Goal: Task Accomplishment & Management: Manage account settings

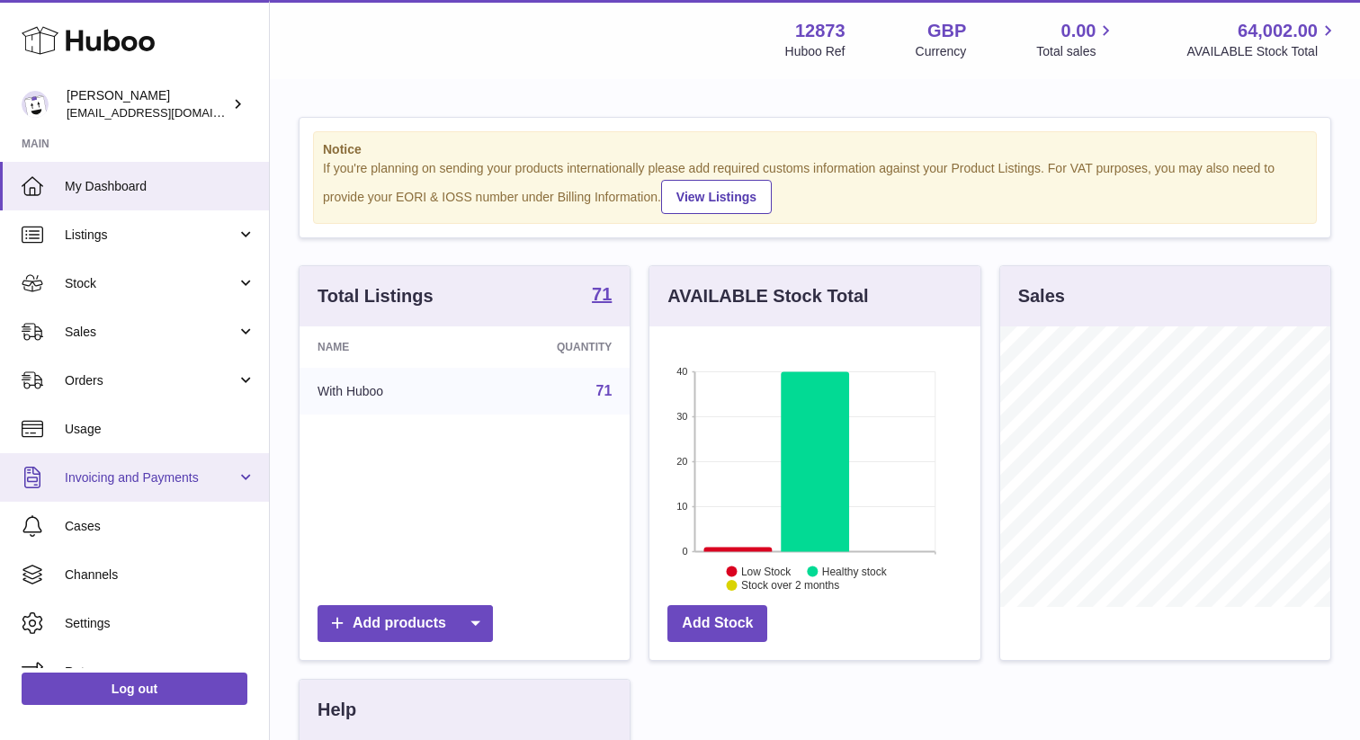
scroll to position [28, 0]
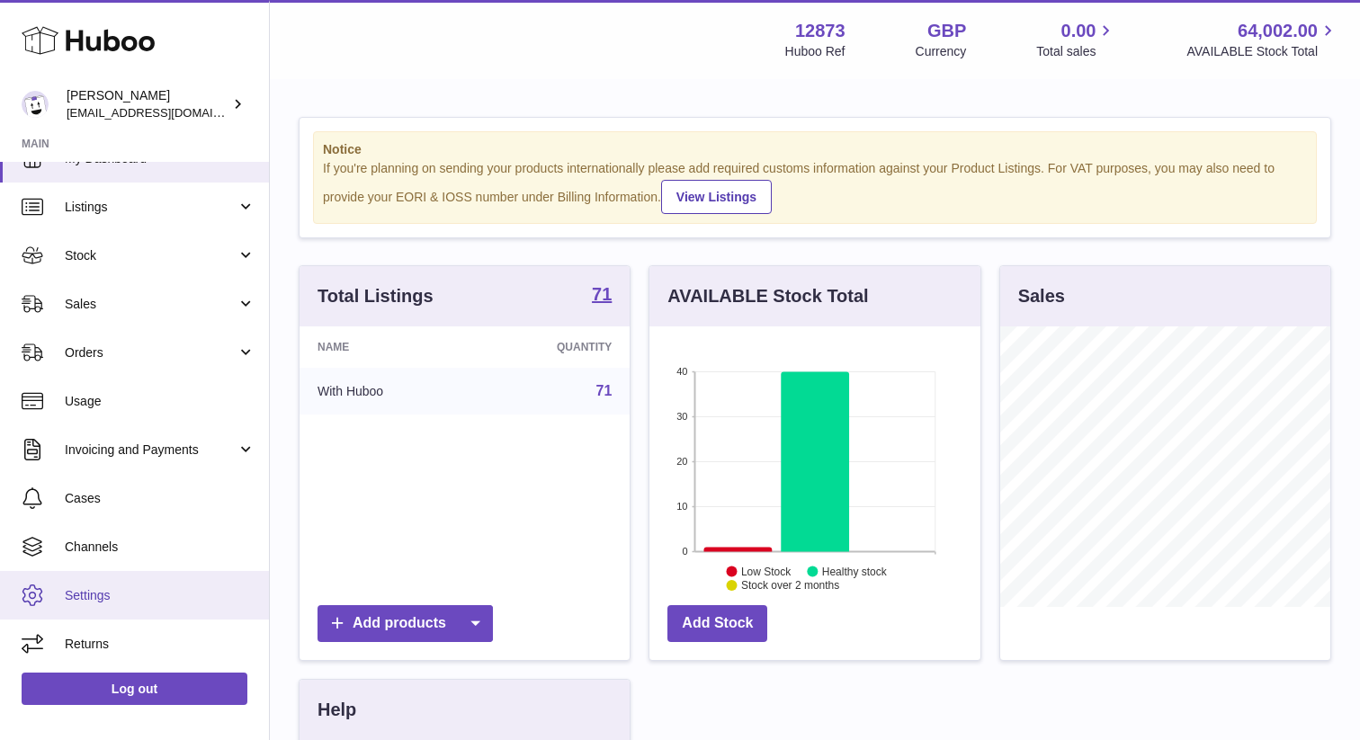
click at [96, 595] on span "Settings" at bounding box center [160, 595] width 191 height 17
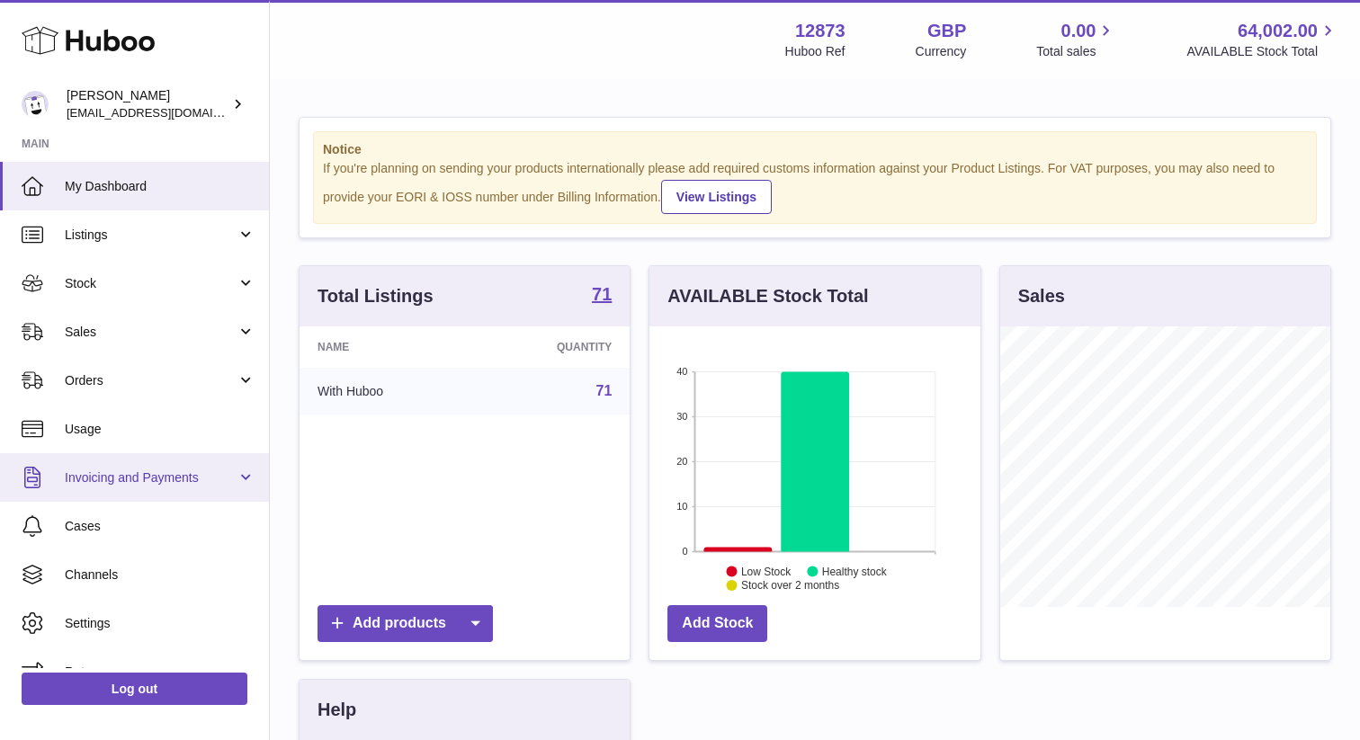
scroll to position [28, 0]
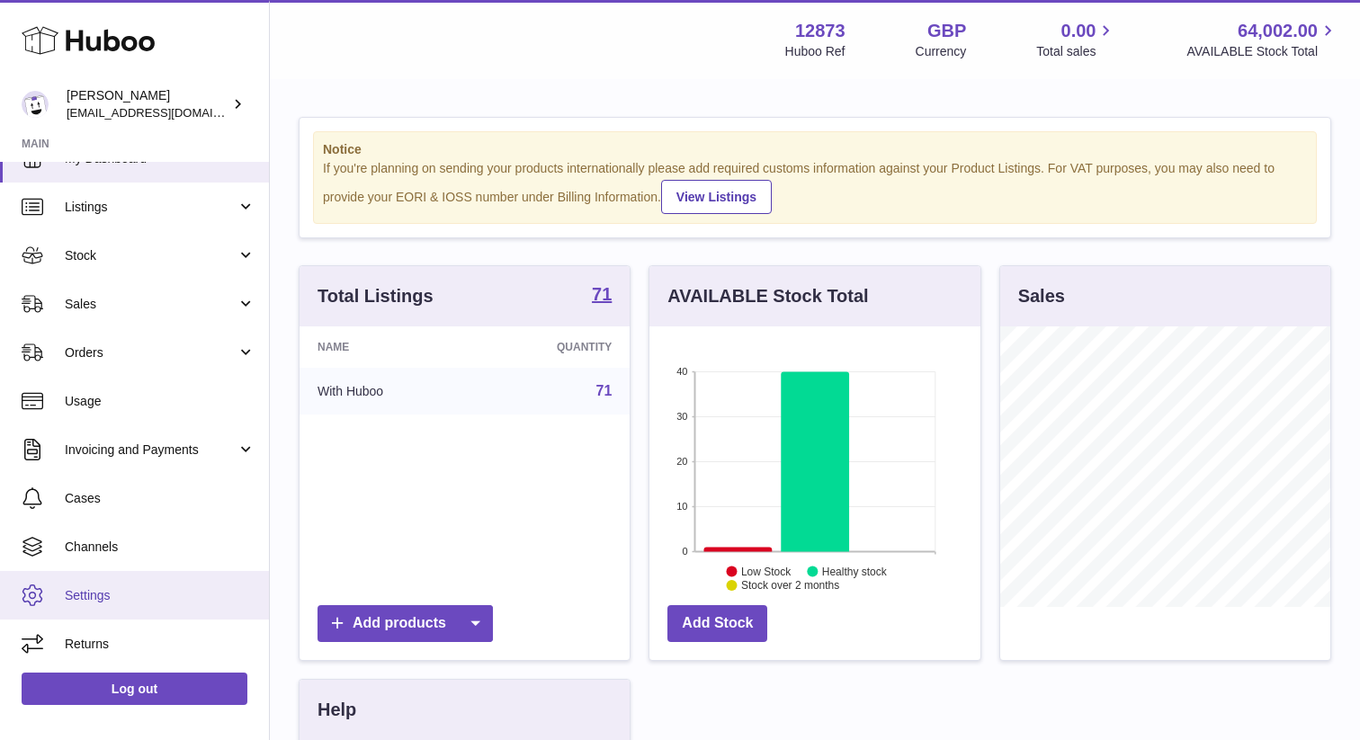
click at [106, 595] on span "Settings" at bounding box center [160, 595] width 191 height 17
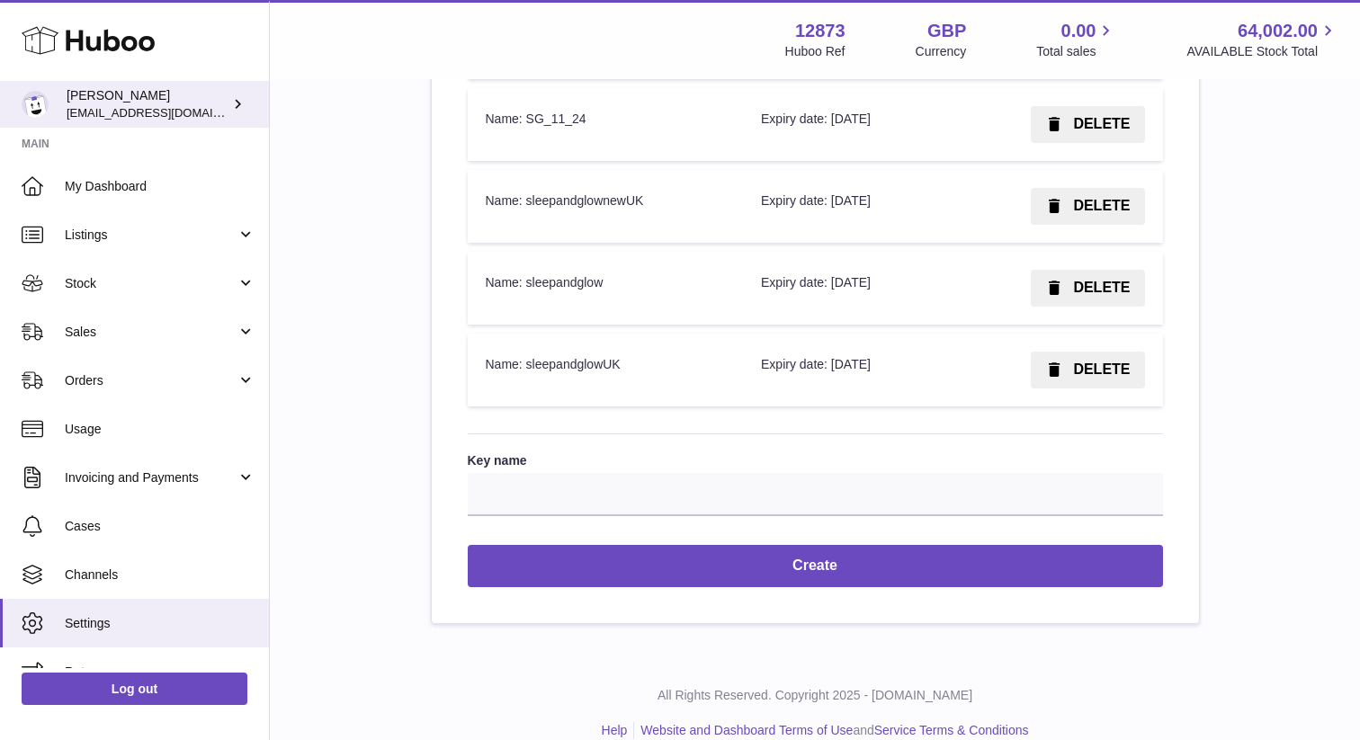
click at [180, 101] on div "Tikhon Oleynikov tikhon.oleinikov@sleepandglow.com" at bounding box center [148, 104] width 162 height 34
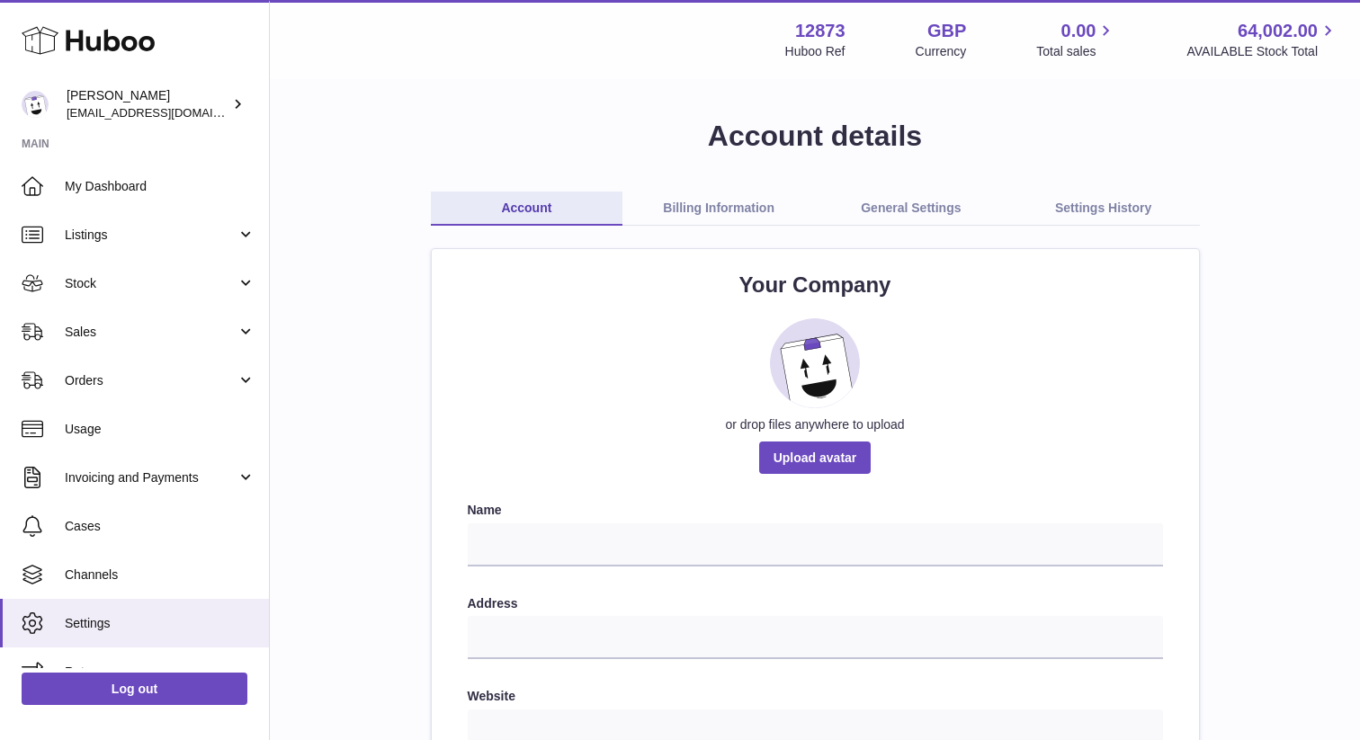
click at [921, 207] on link "General Settings" at bounding box center [911, 209] width 192 height 34
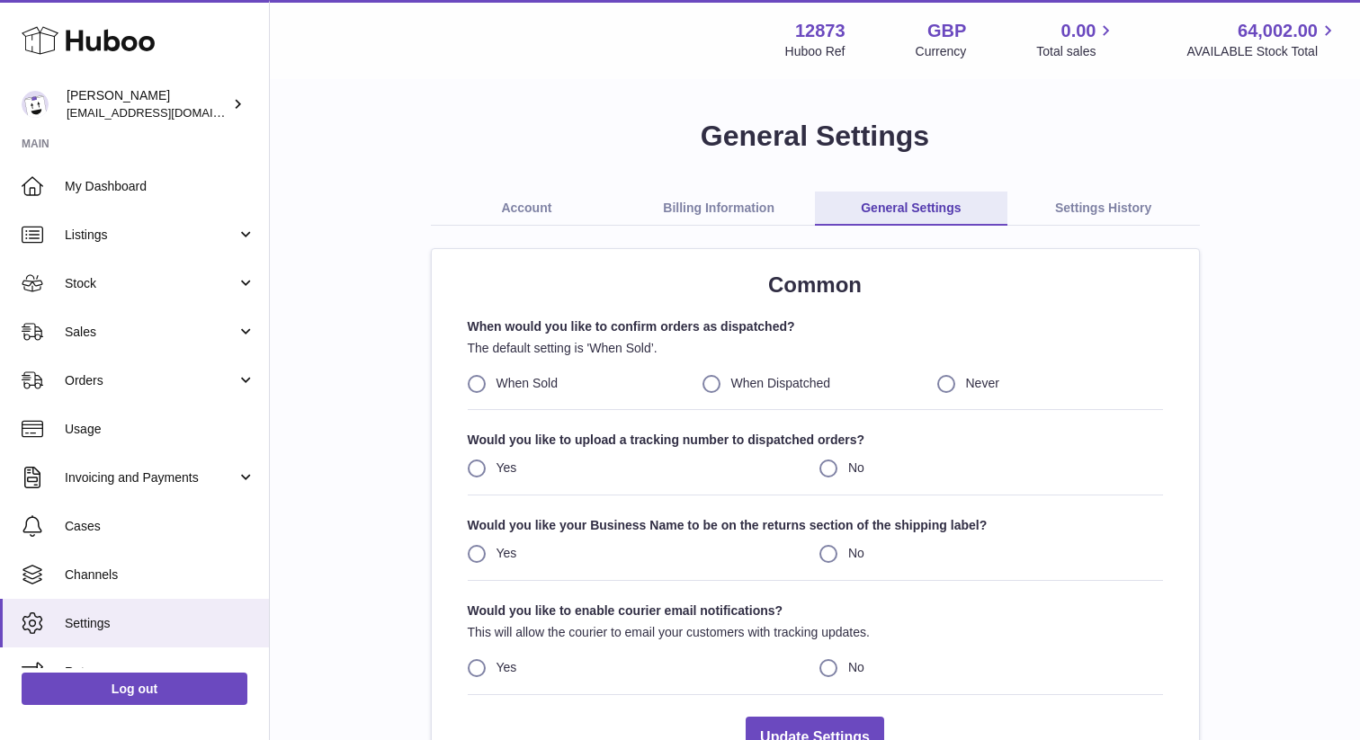
click at [1069, 214] on link "Settings History" at bounding box center [1103, 209] width 192 height 34
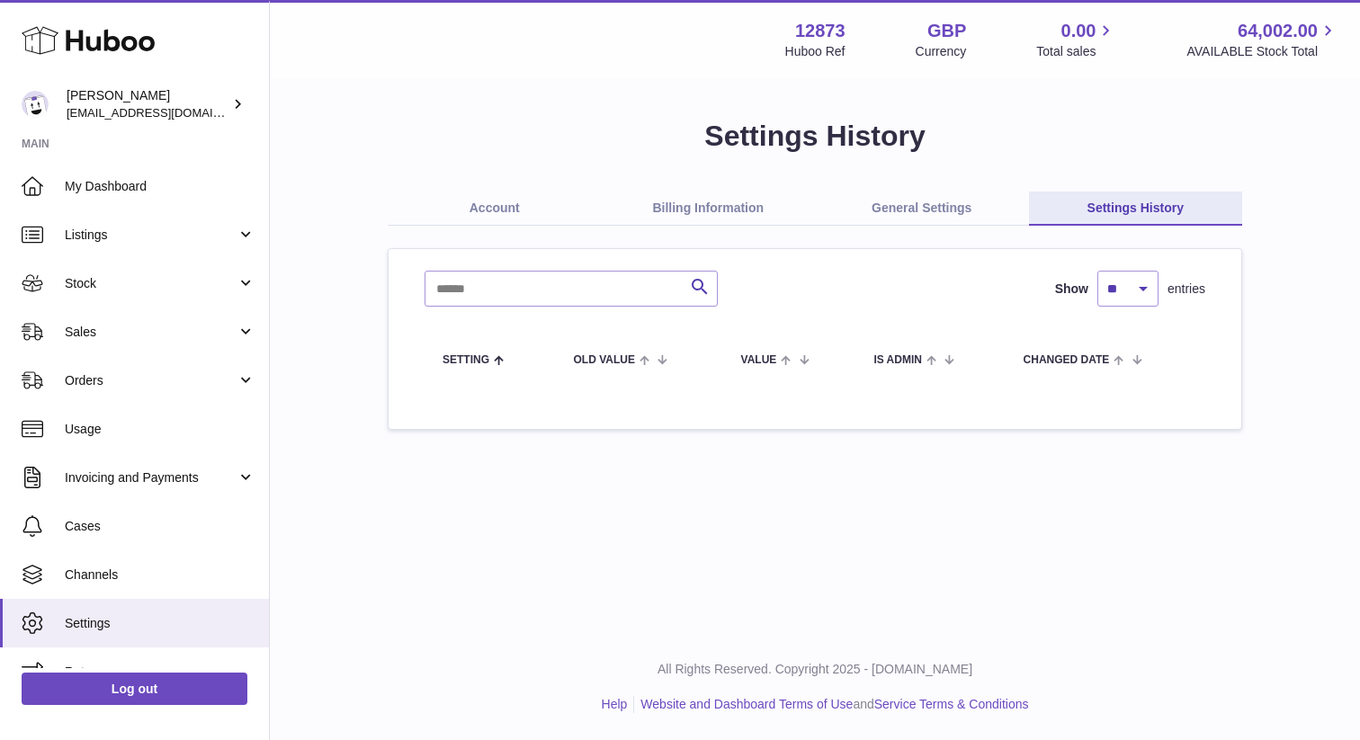
click at [496, 210] on link "Account" at bounding box center [495, 209] width 214 height 34
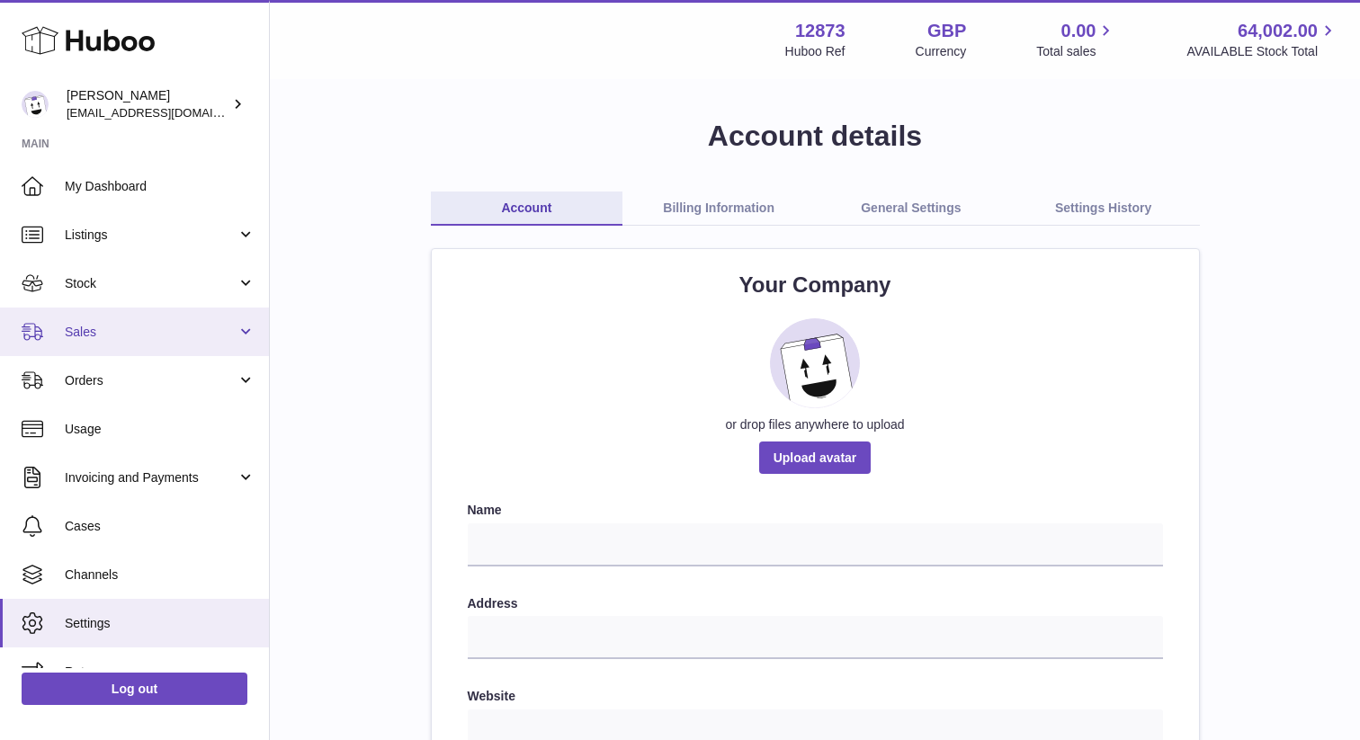
scroll to position [28, 0]
